Goal: Task Accomplishment & Management: Manage account settings

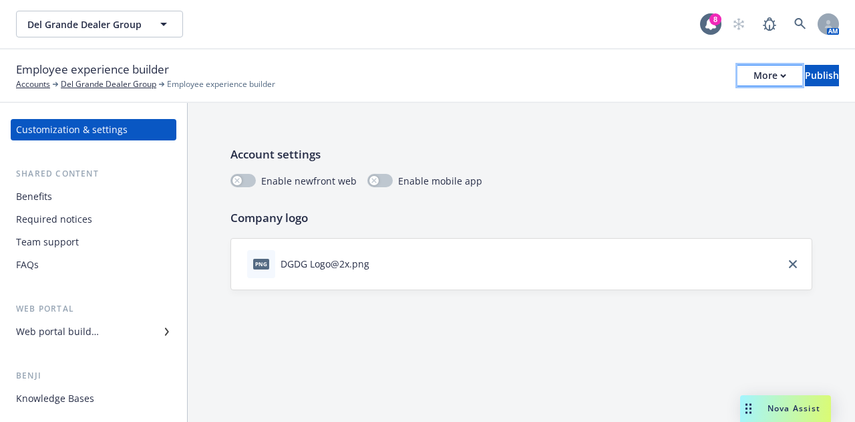
click at [738, 80] on button "More" at bounding box center [770, 75] width 65 height 21
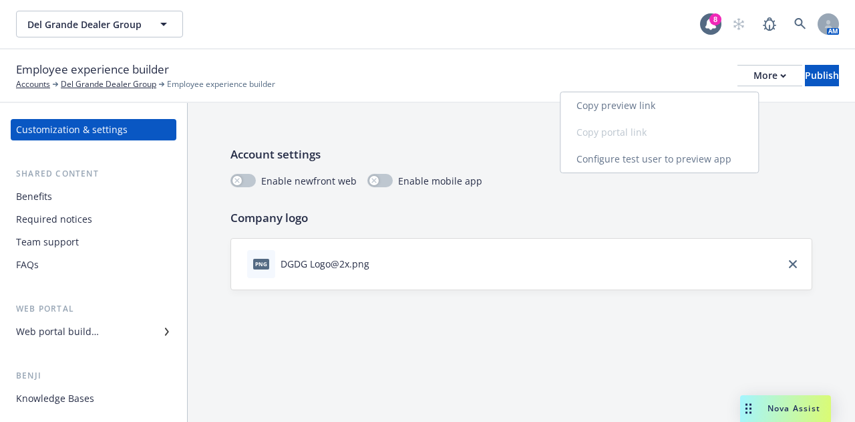
click at [682, 109] on link "Copy preview link" at bounding box center [660, 105] width 198 height 27
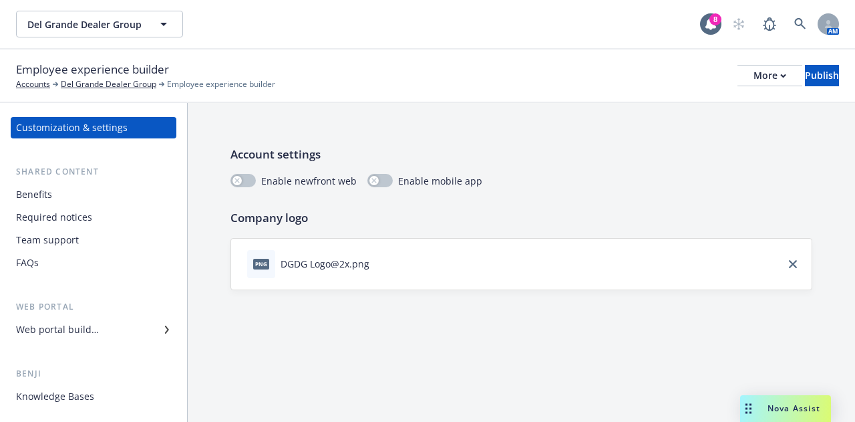
scroll to position [3, 0]
click at [104, 327] on div "Web portal builder" at bounding box center [93, 327] width 155 height 21
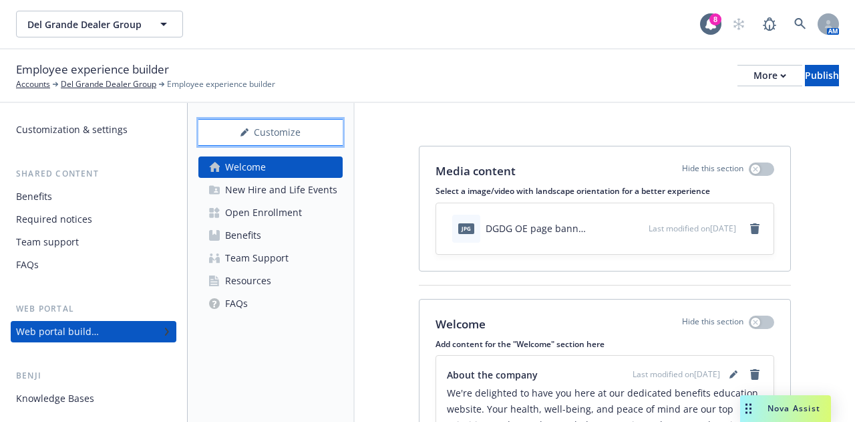
click at [315, 129] on div "Customize" at bounding box center [270, 132] width 144 height 25
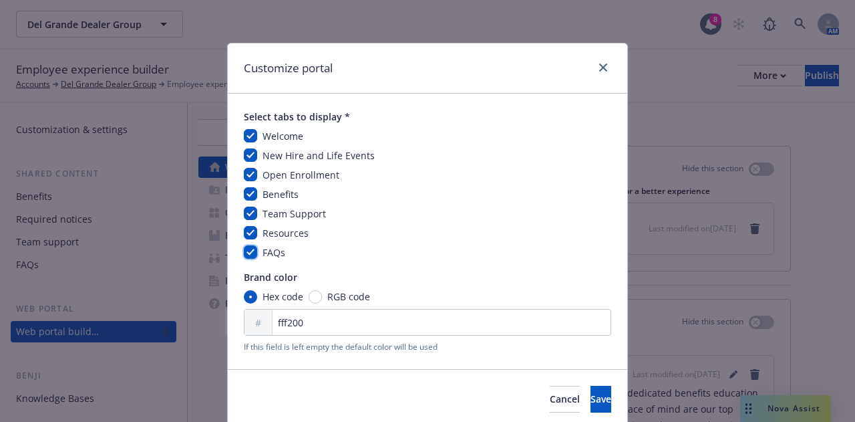
click at [247, 251] on input "checkbox" at bounding box center [250, 251] width 13 height 13
checkbox input "false"
click at [591, 400] on span "Save" at bounding box center [601, 398] width 21 height 13
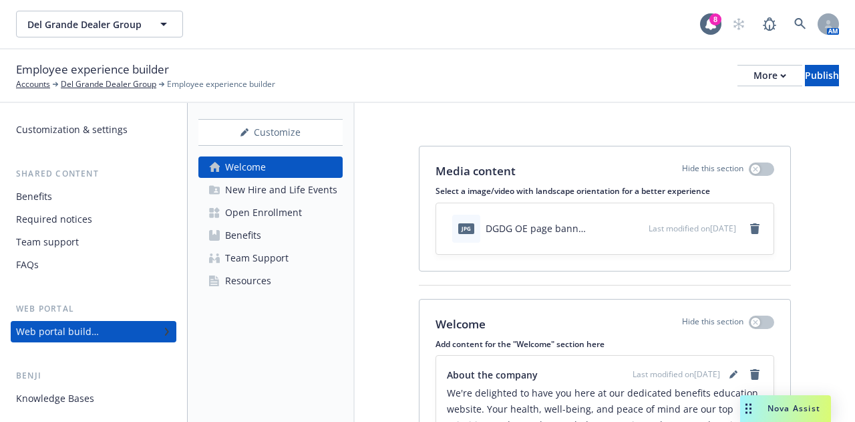
scroll to position [200, 0]
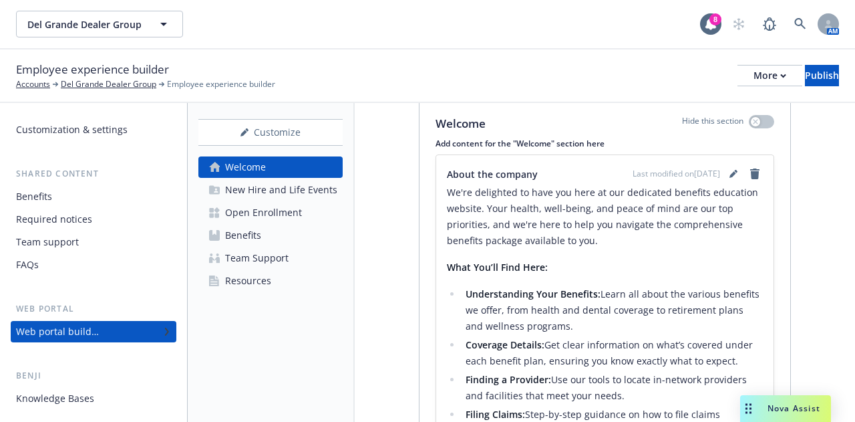
click at [283, 190] on div "New Hire and Life Events" at bounding box center [281, 189] width 112 height 21
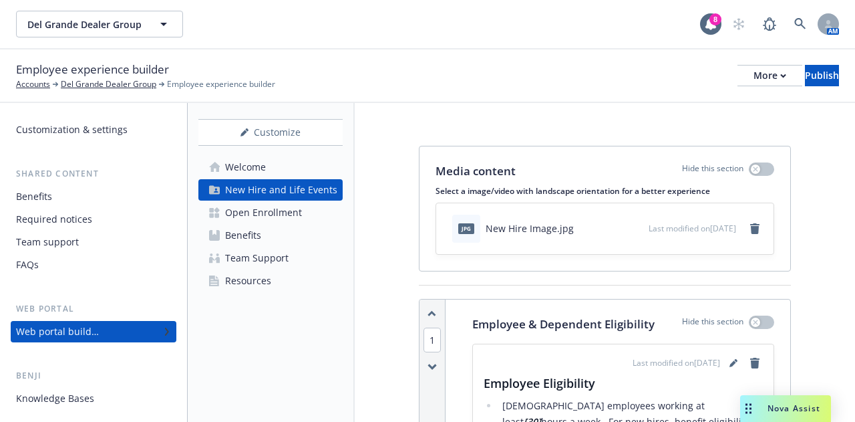
scroll to position [67, 0]
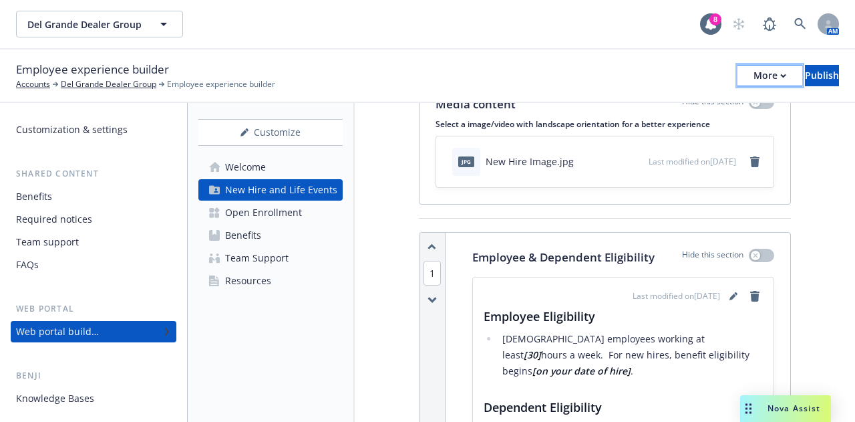
click at [754, 80] on div "More" at bounding box center [770, 75] width 33 height 20
drag, startPoint x: 324, startPoint y: 301, endPoint x: 337, endPoint y: 298, distance: 13.6
click at [330, 301] on div "Customize Welcome New Hire and Life Events Open Enrollment Benefits Team Suppor…" at bounding box center [271, 262] width 167 height 319
click at [617, 11] on div "Del Grande Dealer Group Del Grande Dealer Group" at bounding box center [358, 24] width 684 height 27
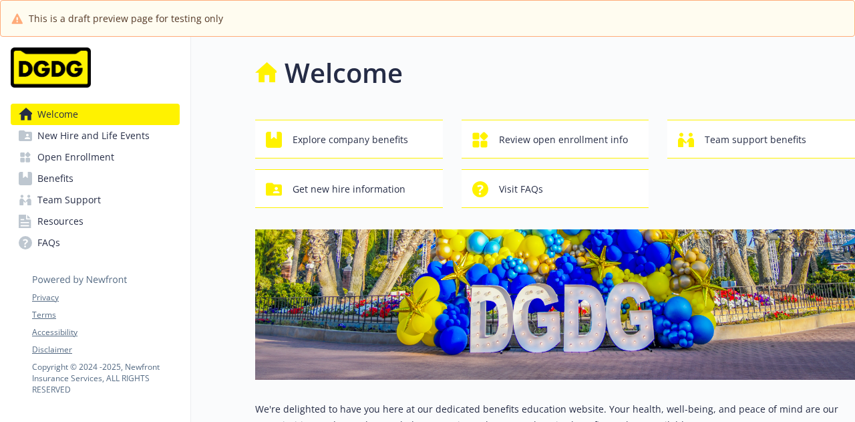
click at [118, 136] on span "New Hire and Life Events" at bounding box center [93, 135] width 112 height 21
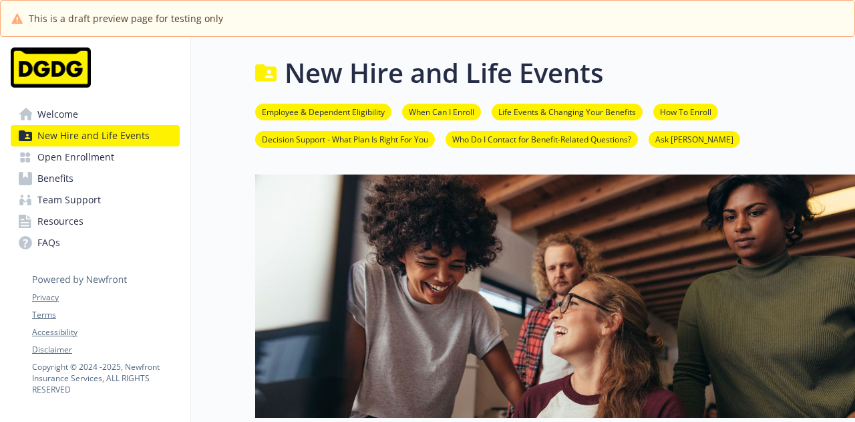
click at [104, 153] on span "Open Enrollment" at bounding box center [75, 156] width 77 height 21
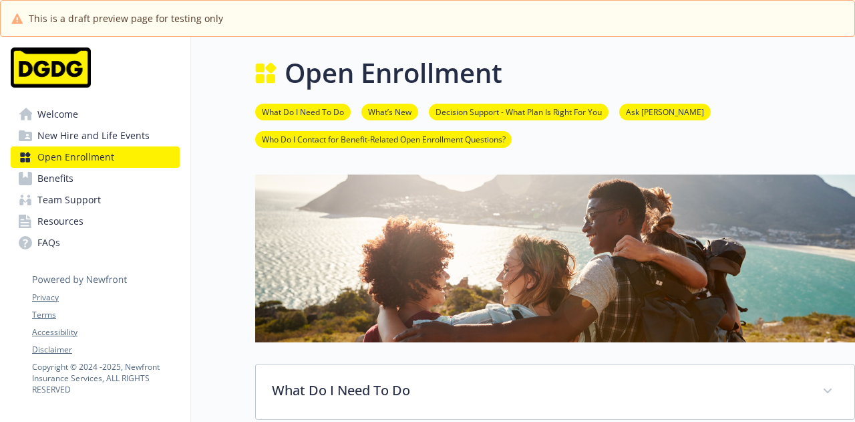
click at [65, 175] on span "Benefits" at bounding box center [55, 178] width 36 height 21
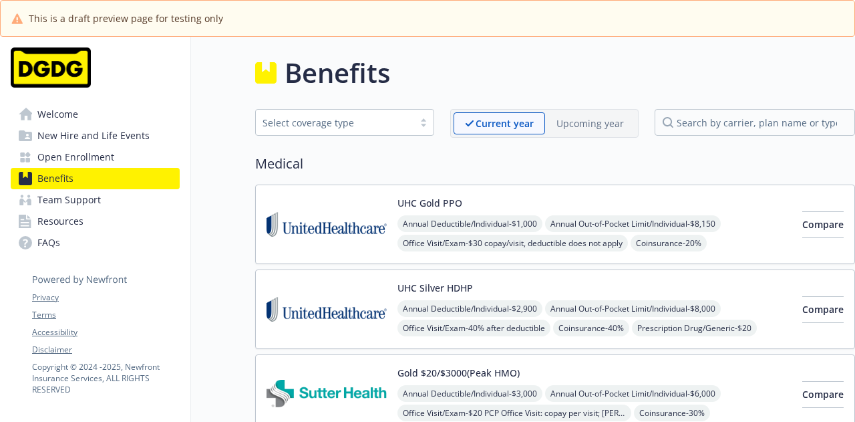
click at [65, 199] on span "Team Support" at bounding box center [68, 199] width 63 height 21
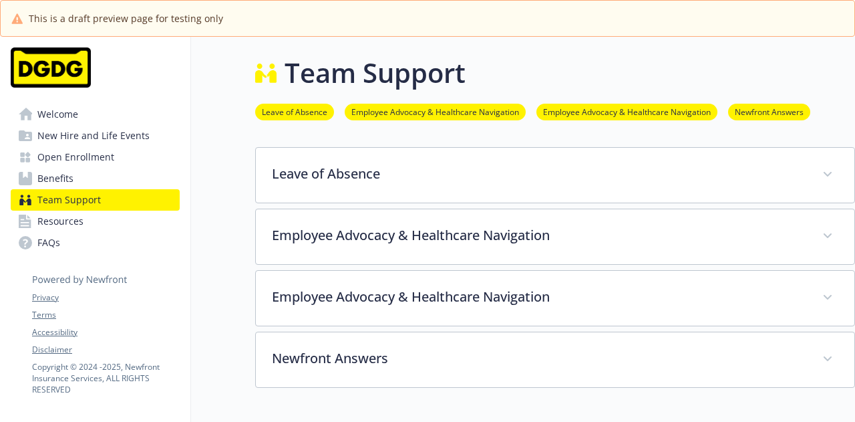
click at [56, 223] on span "Resources" at bounding box center [60, 221] width 46 height 21
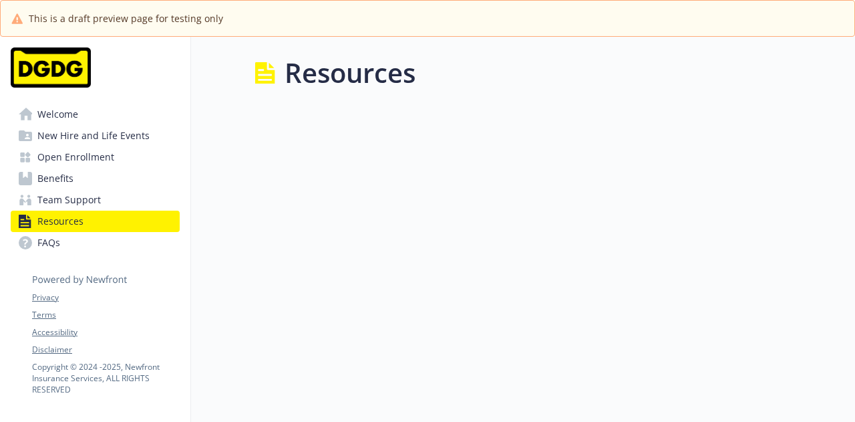
click at [59, 243] on span "FAQs" at bounding box center [48, 242] width 23 height 21
